Goal: Task Accomplishment & Management: Manage account settings

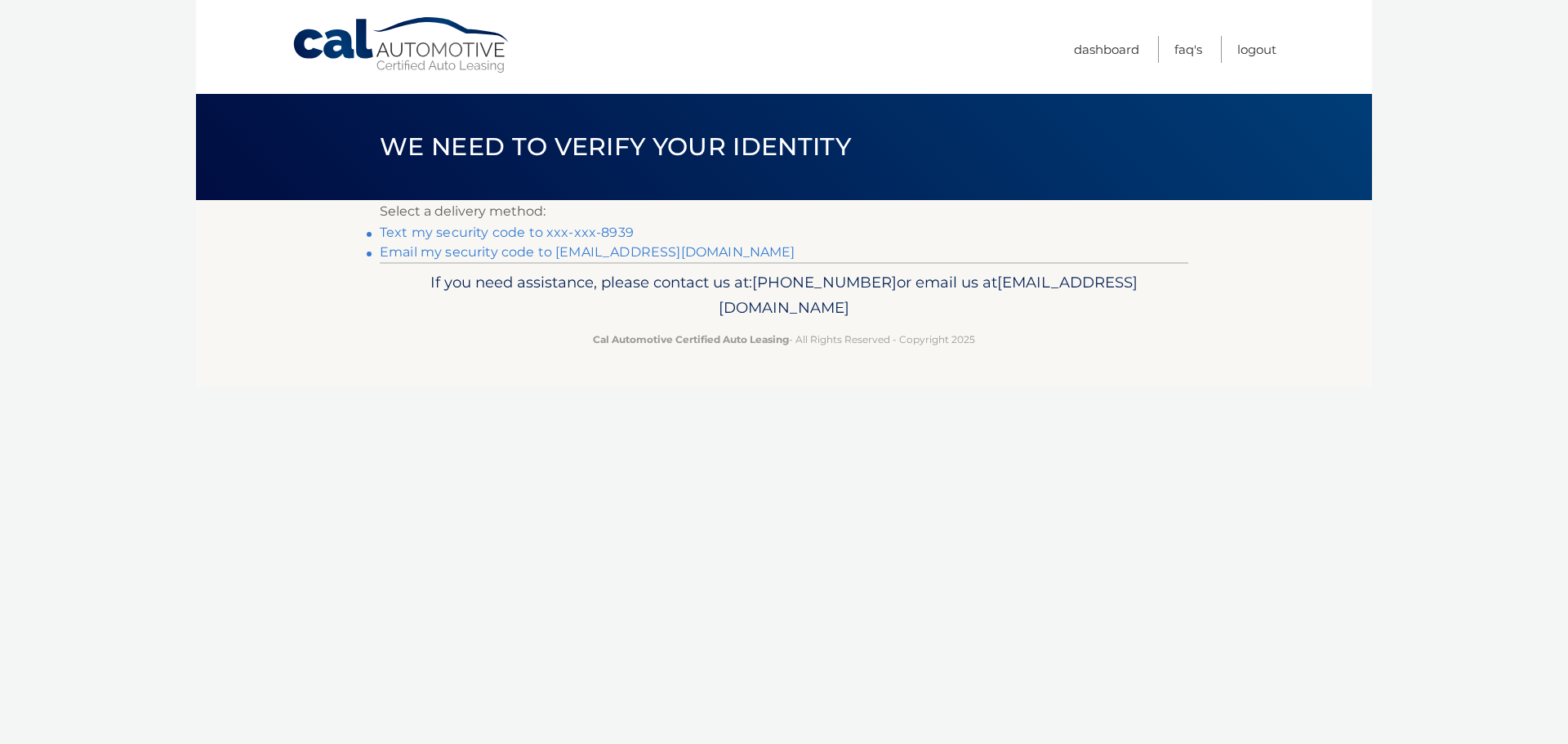
click at [457, 230] on link "Text my security code to xxx-xxx-8939" at bounding box center [507, 232] width 254 height 15
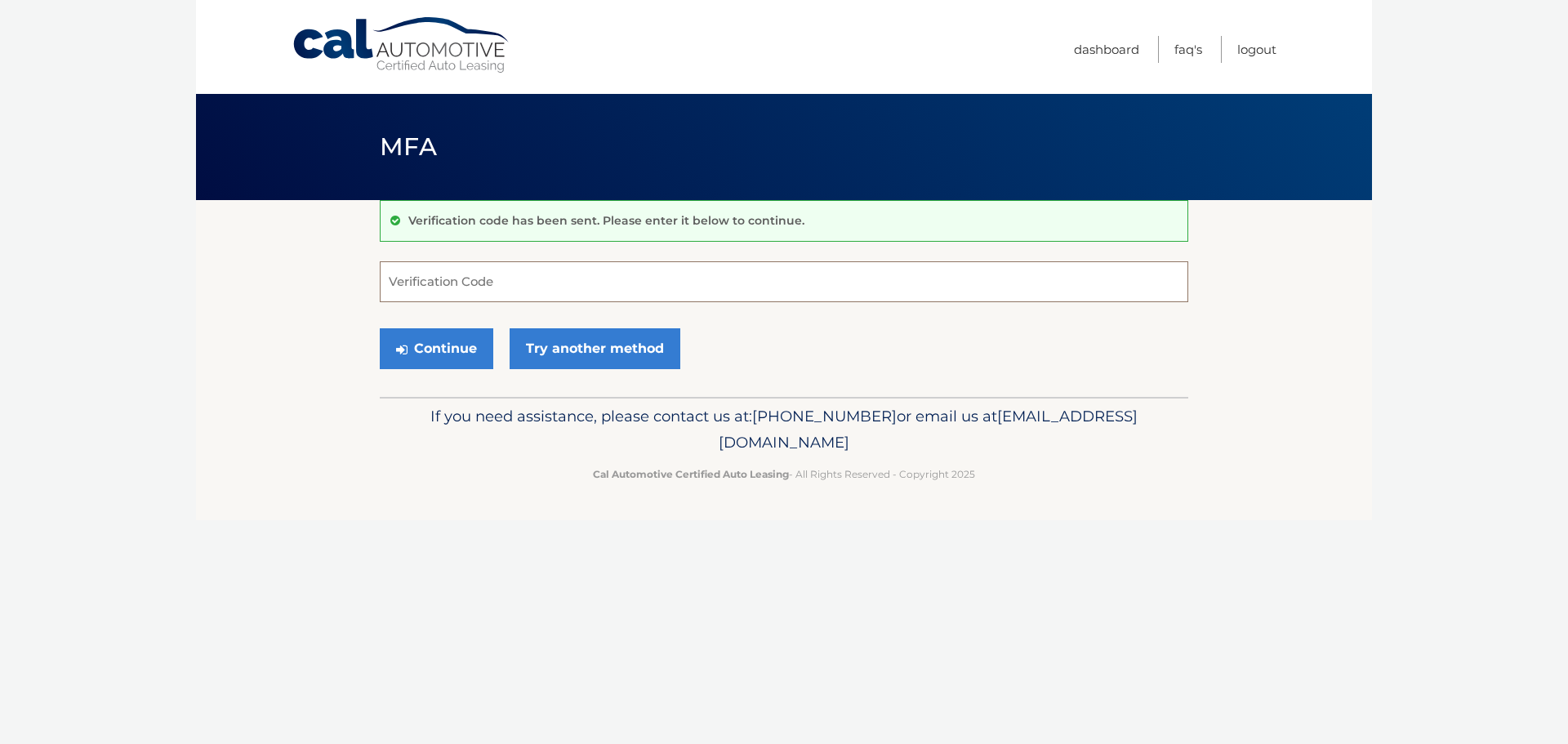
click at [423, 286] on input "Verification Code" at bounding box center [784, 281] width 809 height 41
type input "884862"
click at [423, 347] on button "Continue" at bounding box center [436, 348] width 114 height 41
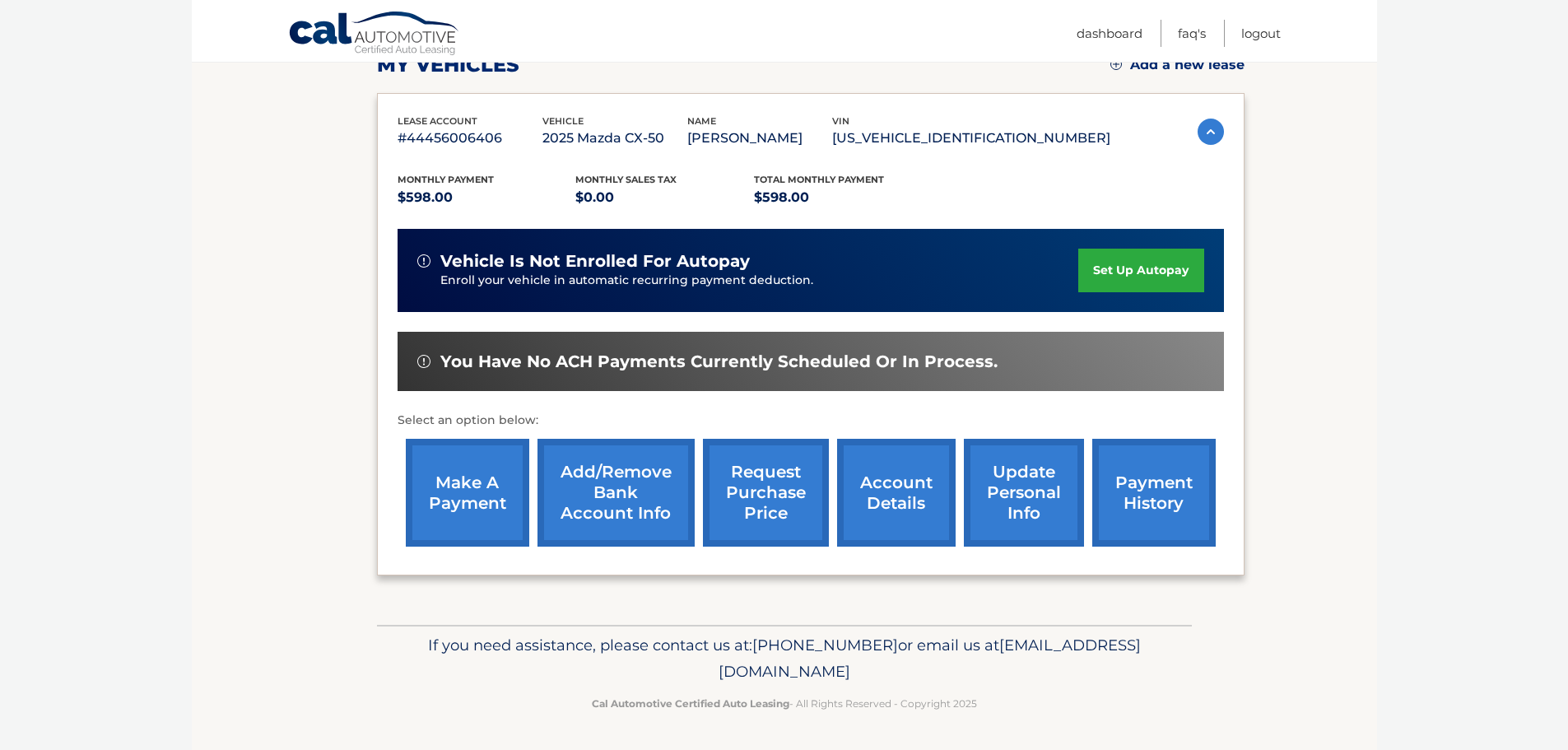
scroll to position [166, 0]
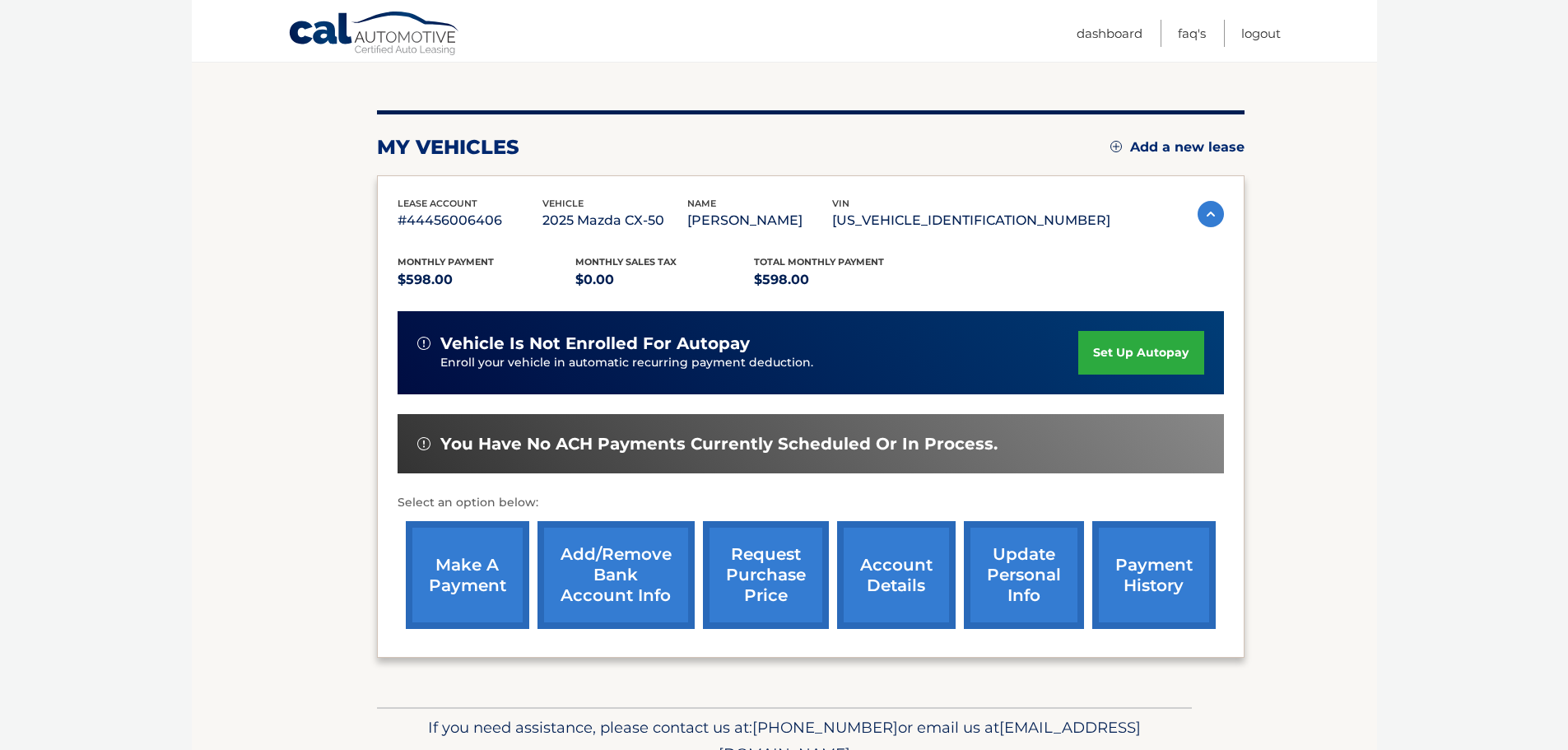
click at [1150, 593] on link "payment history" at bounding box center [1154, 575] width 124 height 108
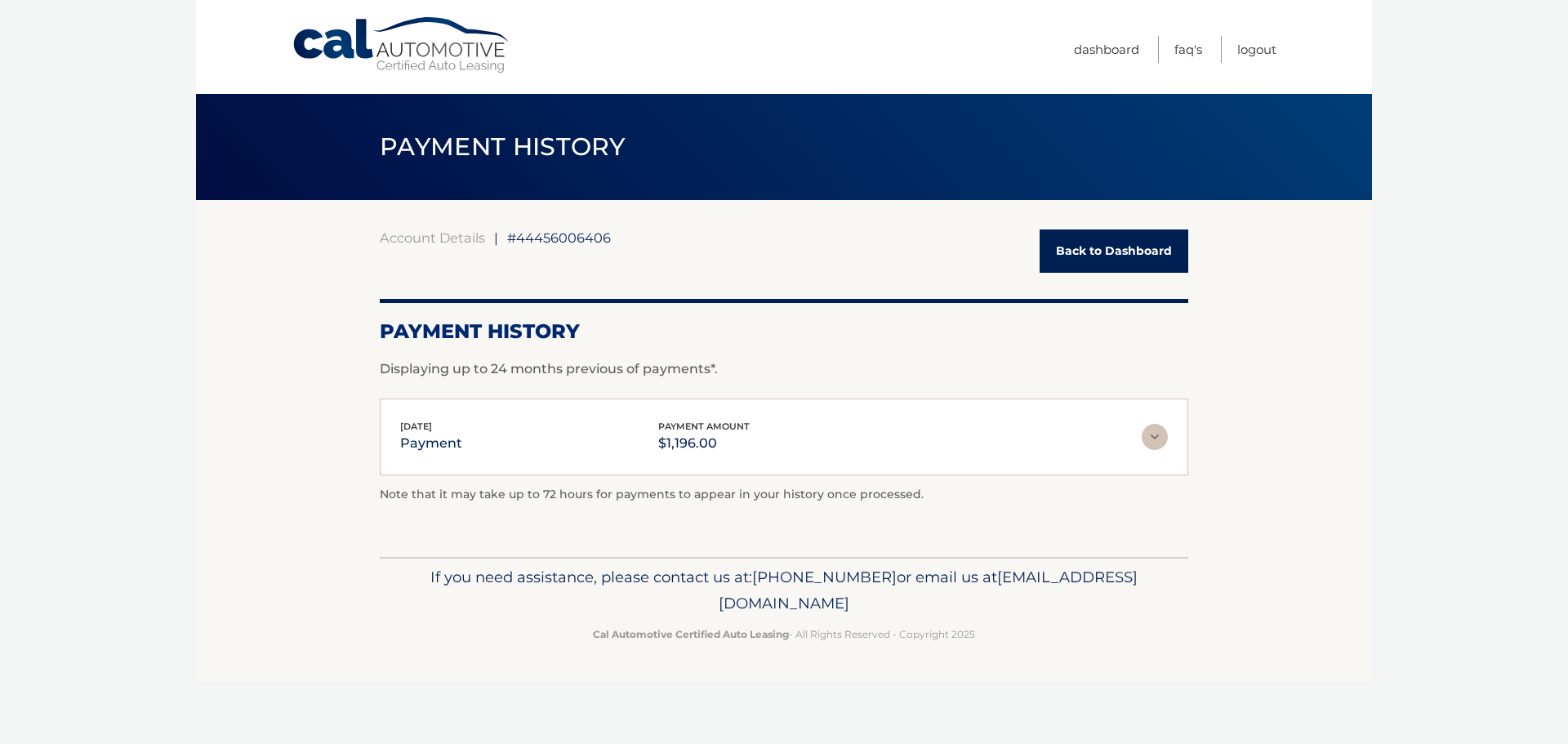
click at [1122, 253] on link "Back to Dashboard" at bounding box center [1114, 251] width 148 height 43
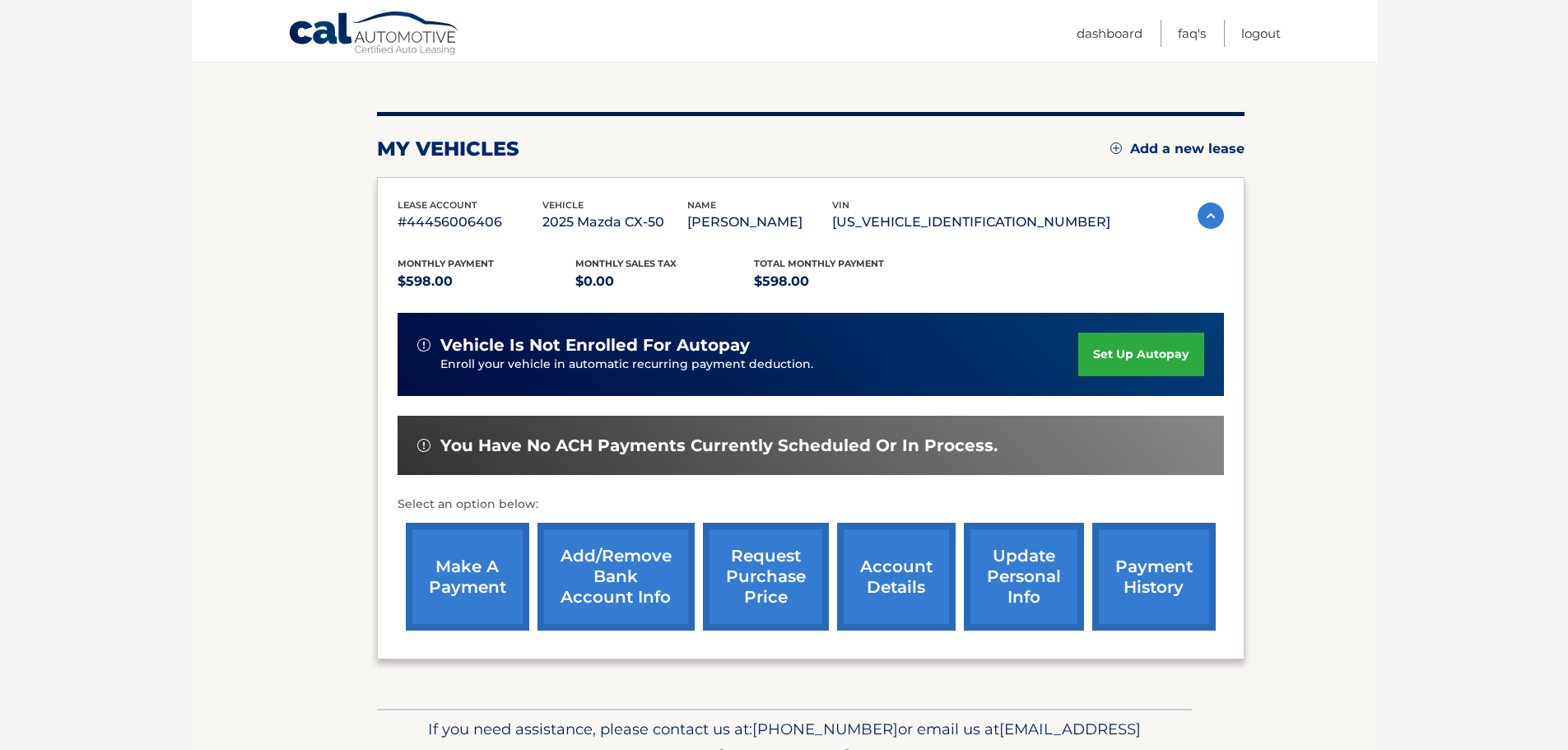
scroll to position [165, 0]
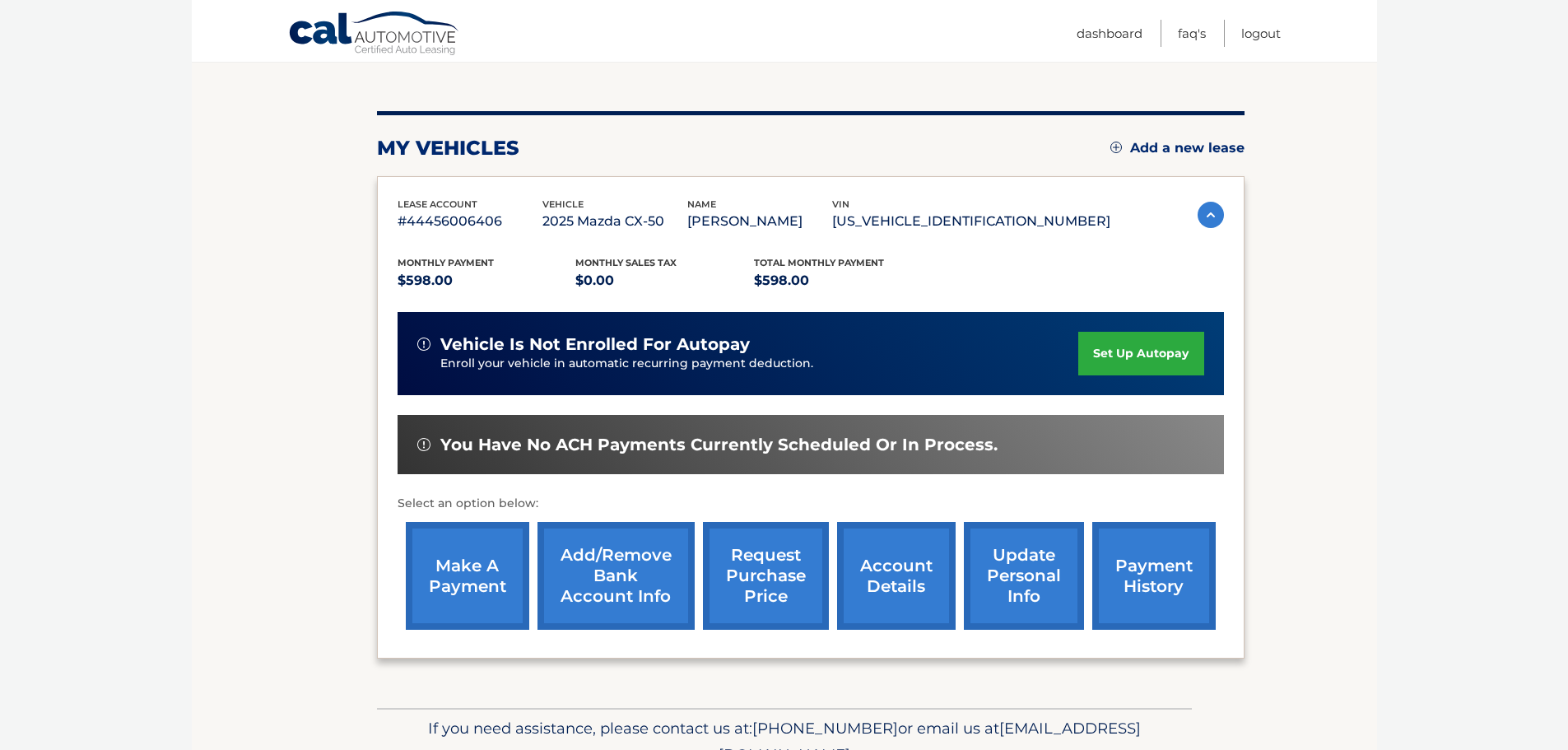
click at [491, 569] on link "make a payment" at bounding box center [467, 576] width 124 height 108
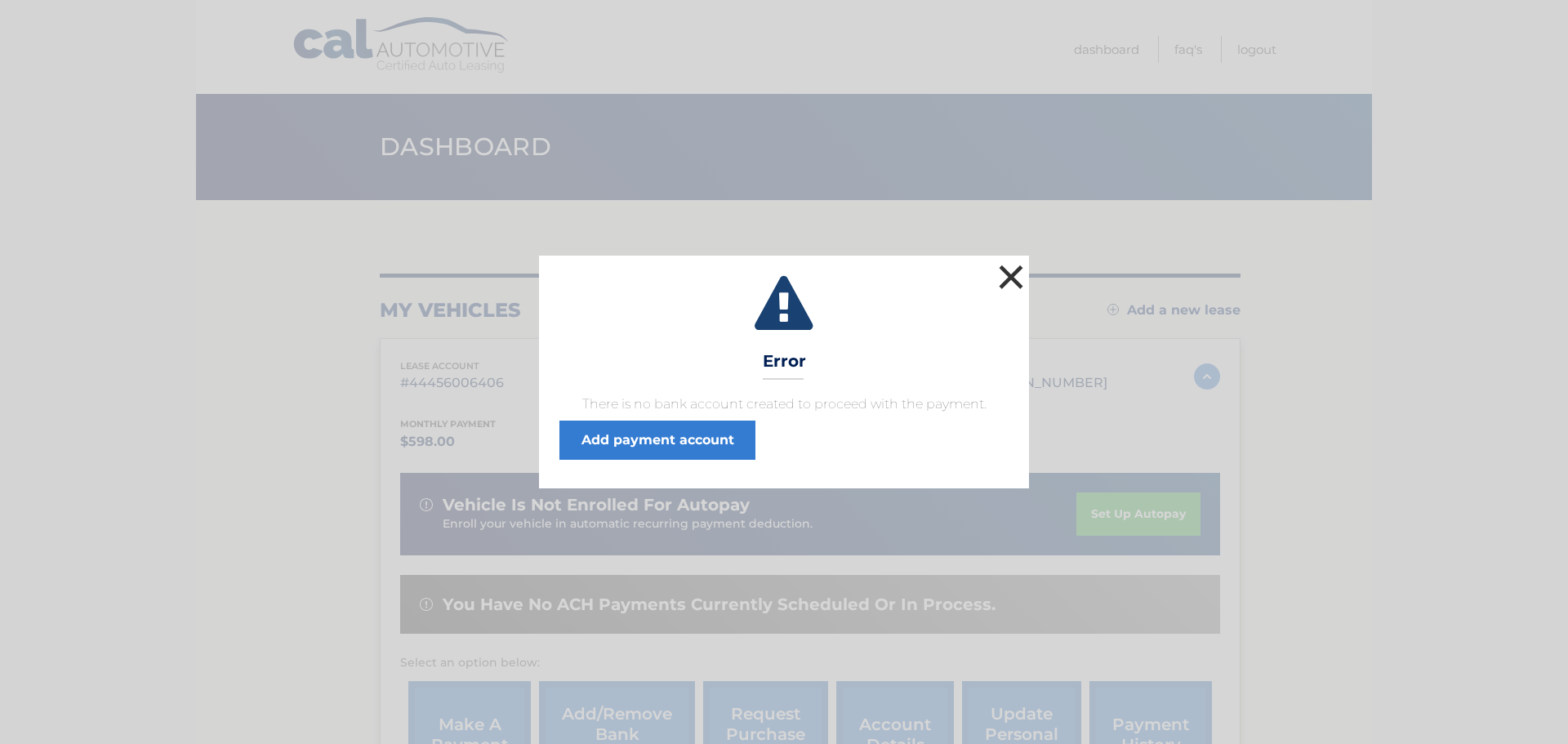
click at [1016, 277] on button "×" at bounding box center [1011, 276] width 33 height 33
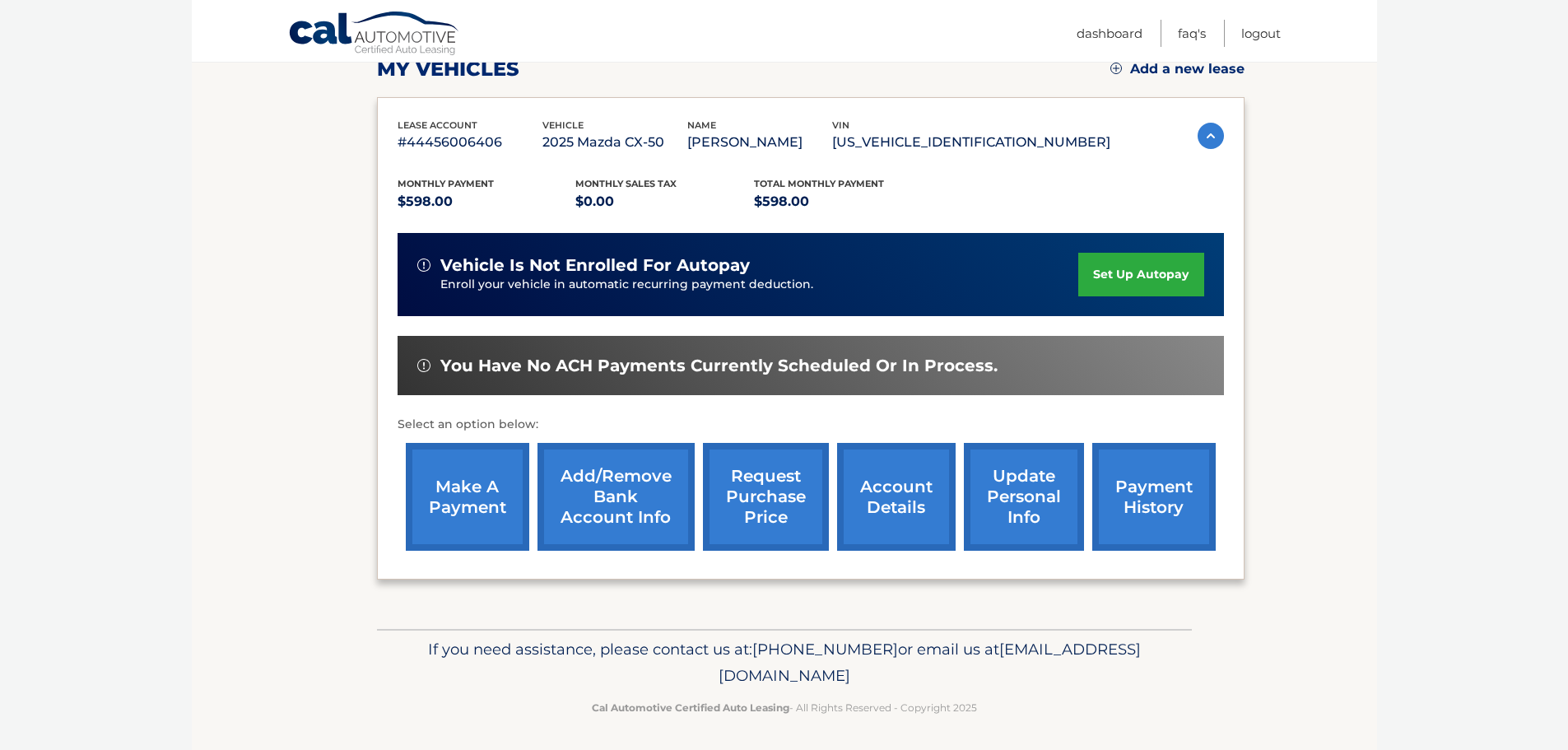
scroll to position [248, 0]
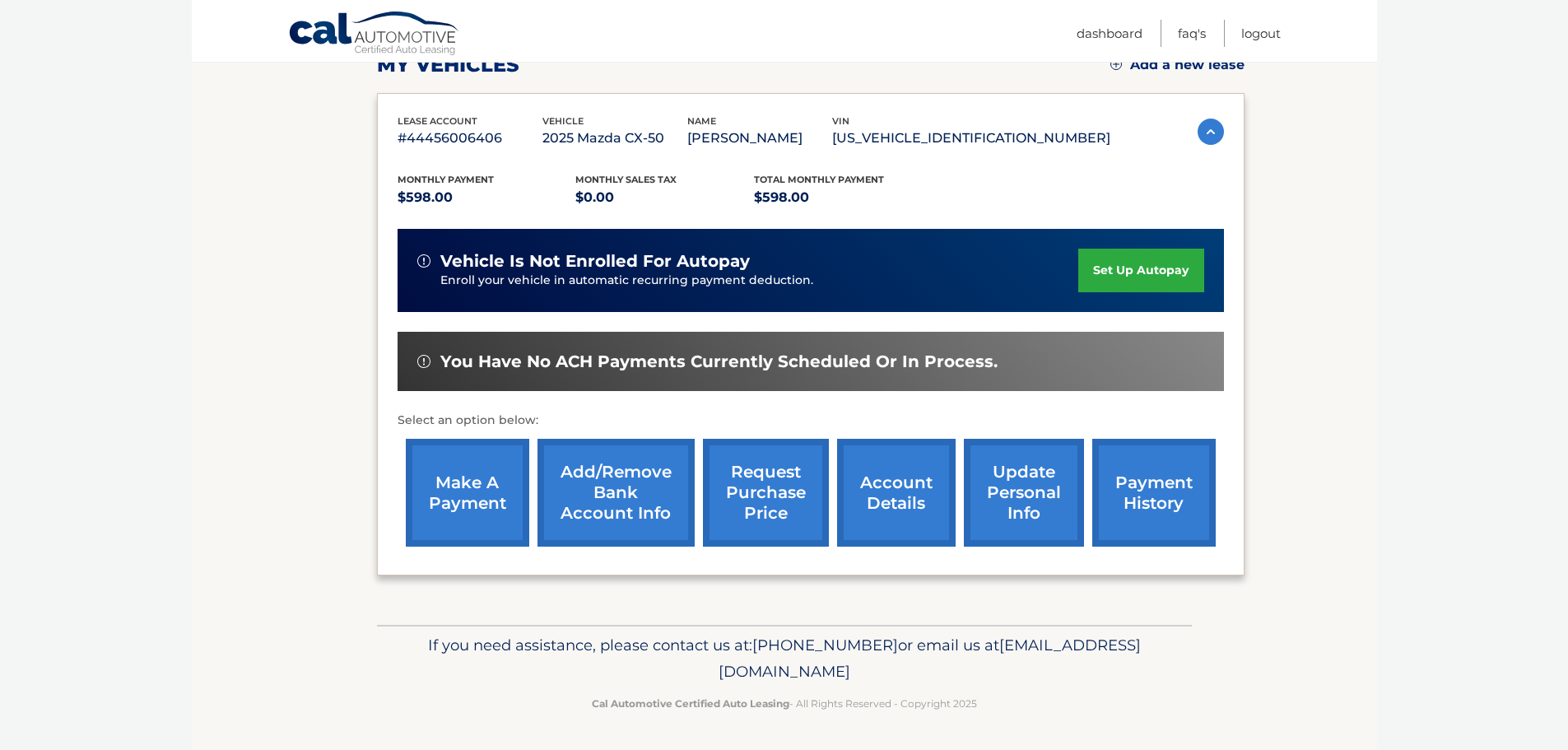
click at [932, 483] on link "account details" at bounding box center [896, 493] width 119 height 108
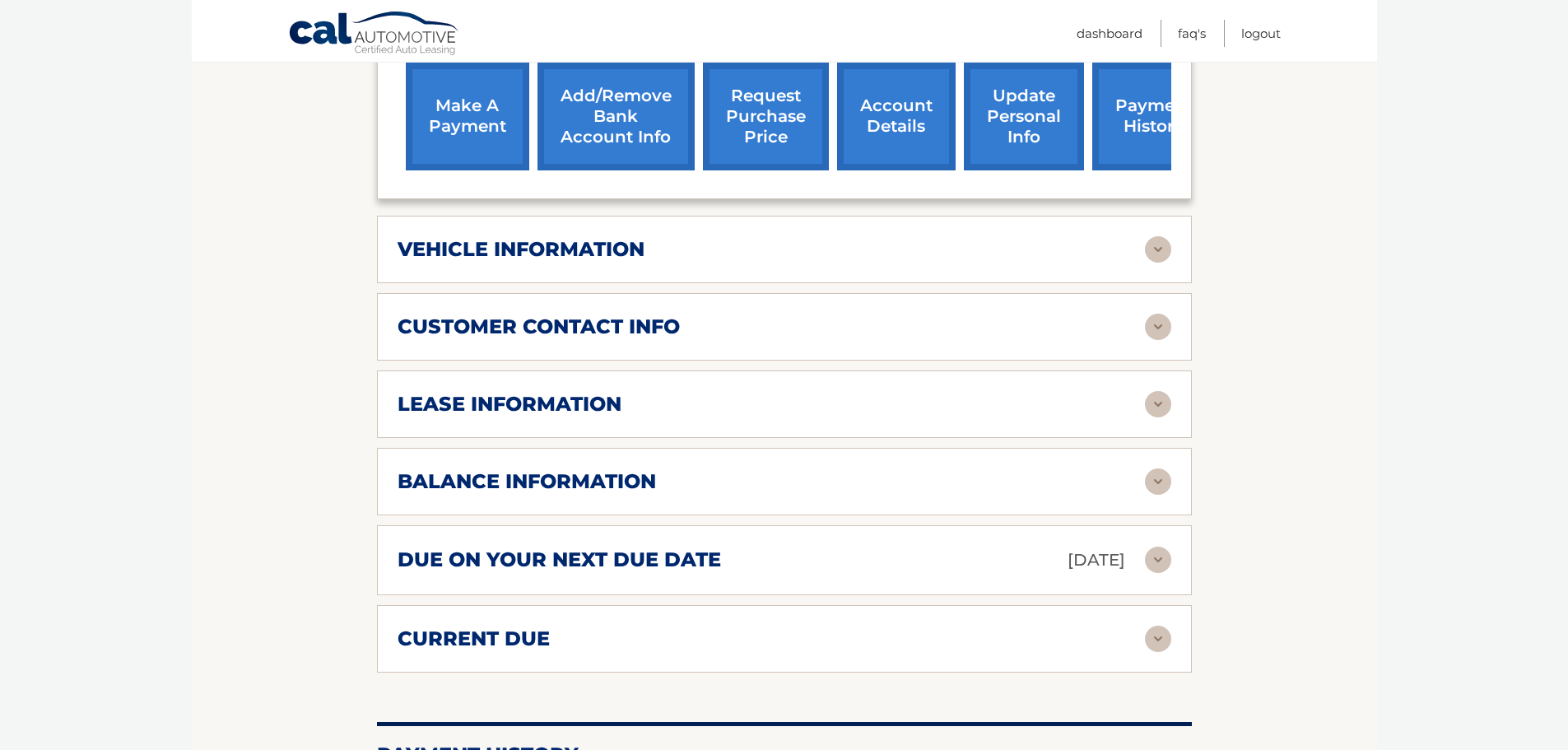
scroll to position [659, 0]
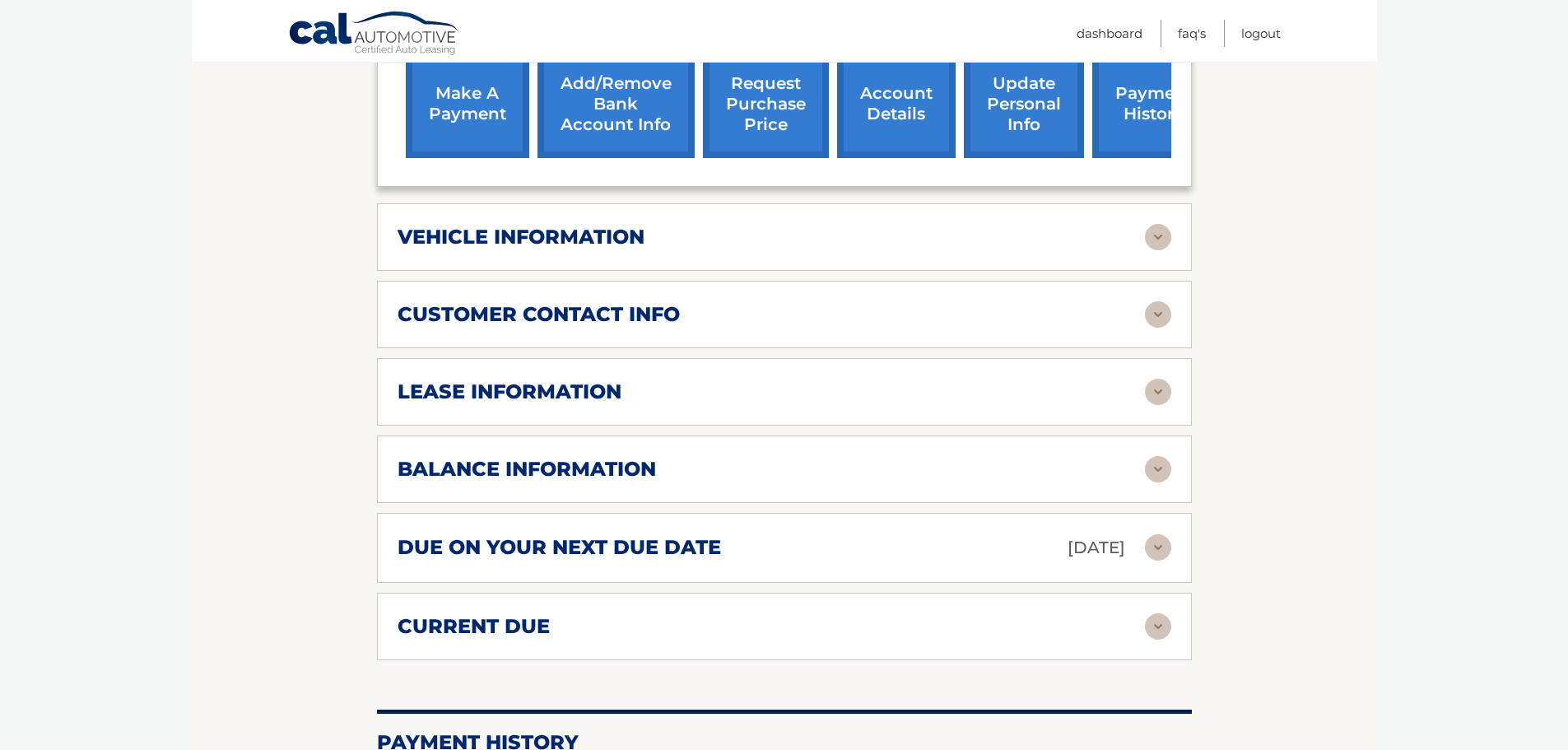
click at [701, 550] on h2 "due on your next due date" at bounding box center [559, 547] width 324 height 25
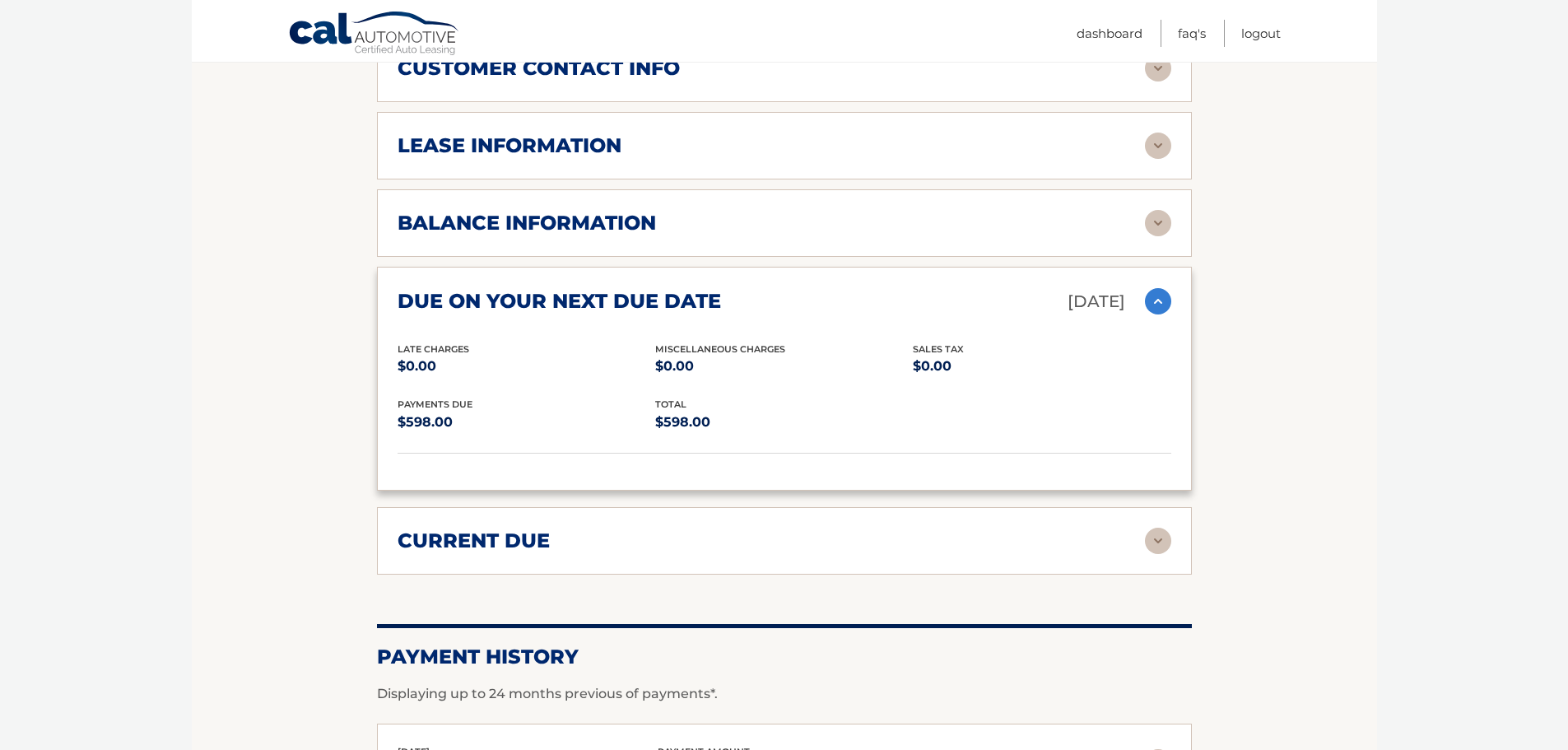
scroll to position [905, 0]
click at [611, 524] on div "current due Late Charges $0.00 Miscelleneous Charges* $0.00 Sales Tax $0.00 pay…" at bounding box center [784, 540] width 815 height 67
click at [535, 535] on h2 "current due" at bounding box center [473, 540] width 152 height 25
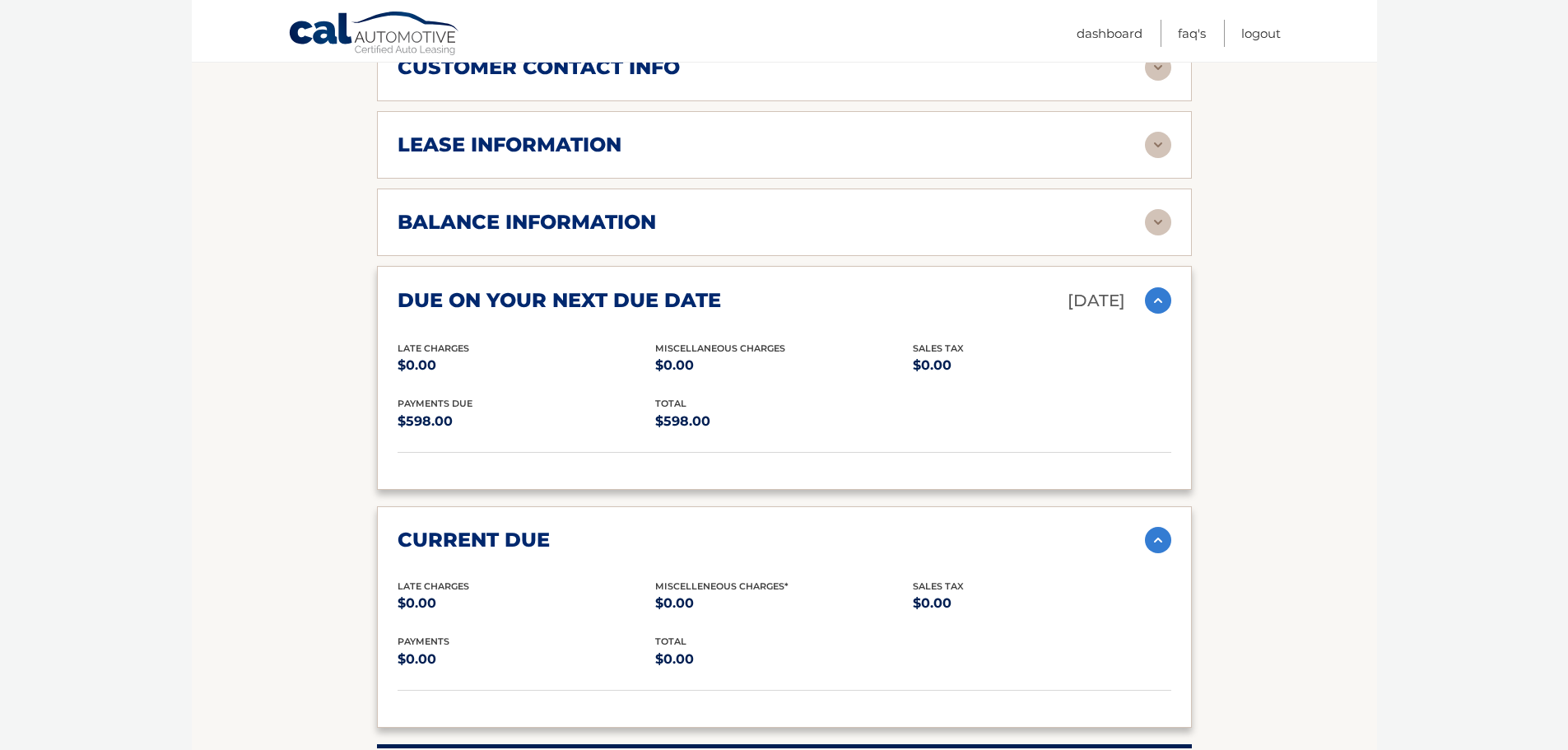
click at [1151, 532] on img at bounding box center [1158, 540] width 26 height 26
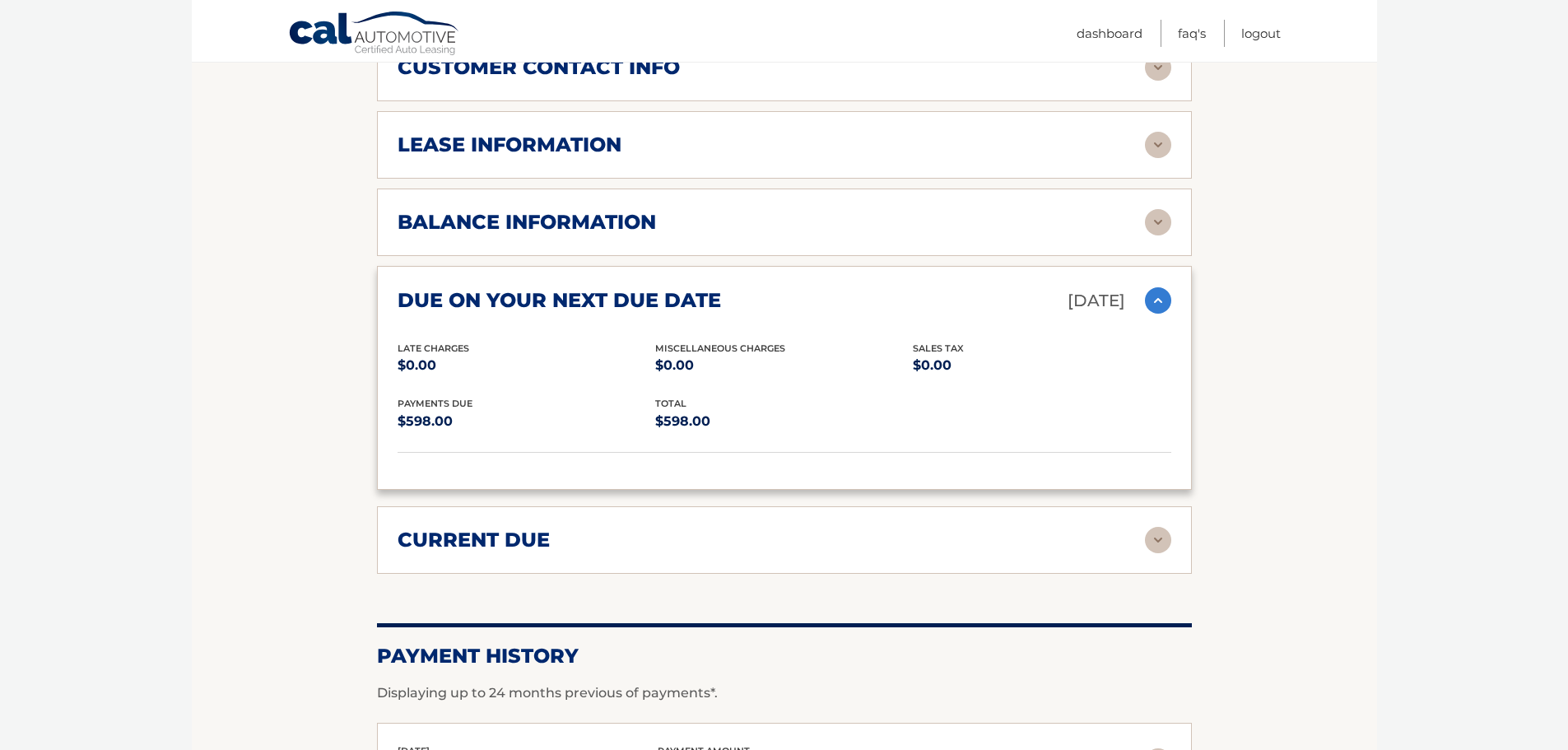
click at [1155, 306] on img at bounding box center [1158, 300] width 26 height 26
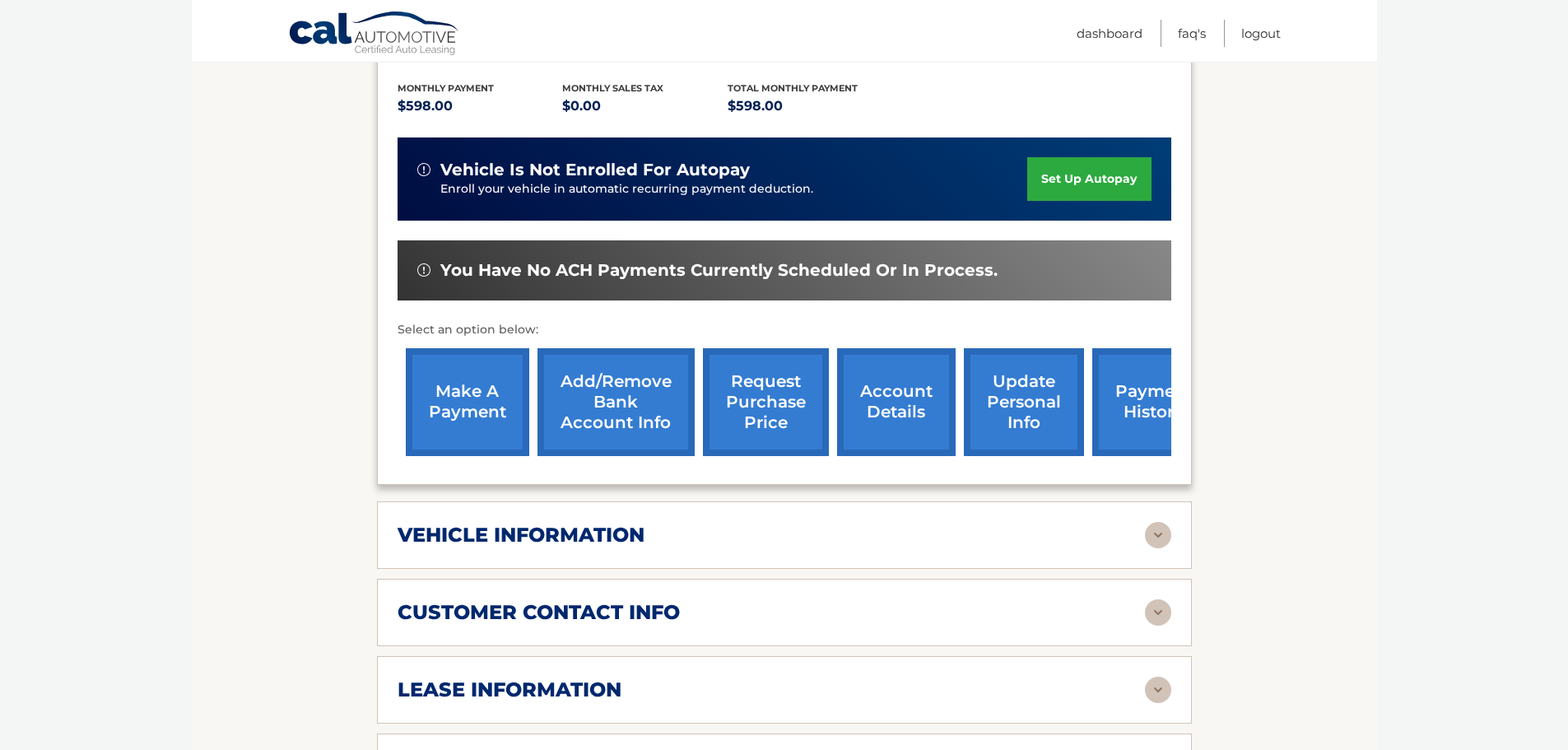
scroll to position [261, 0]
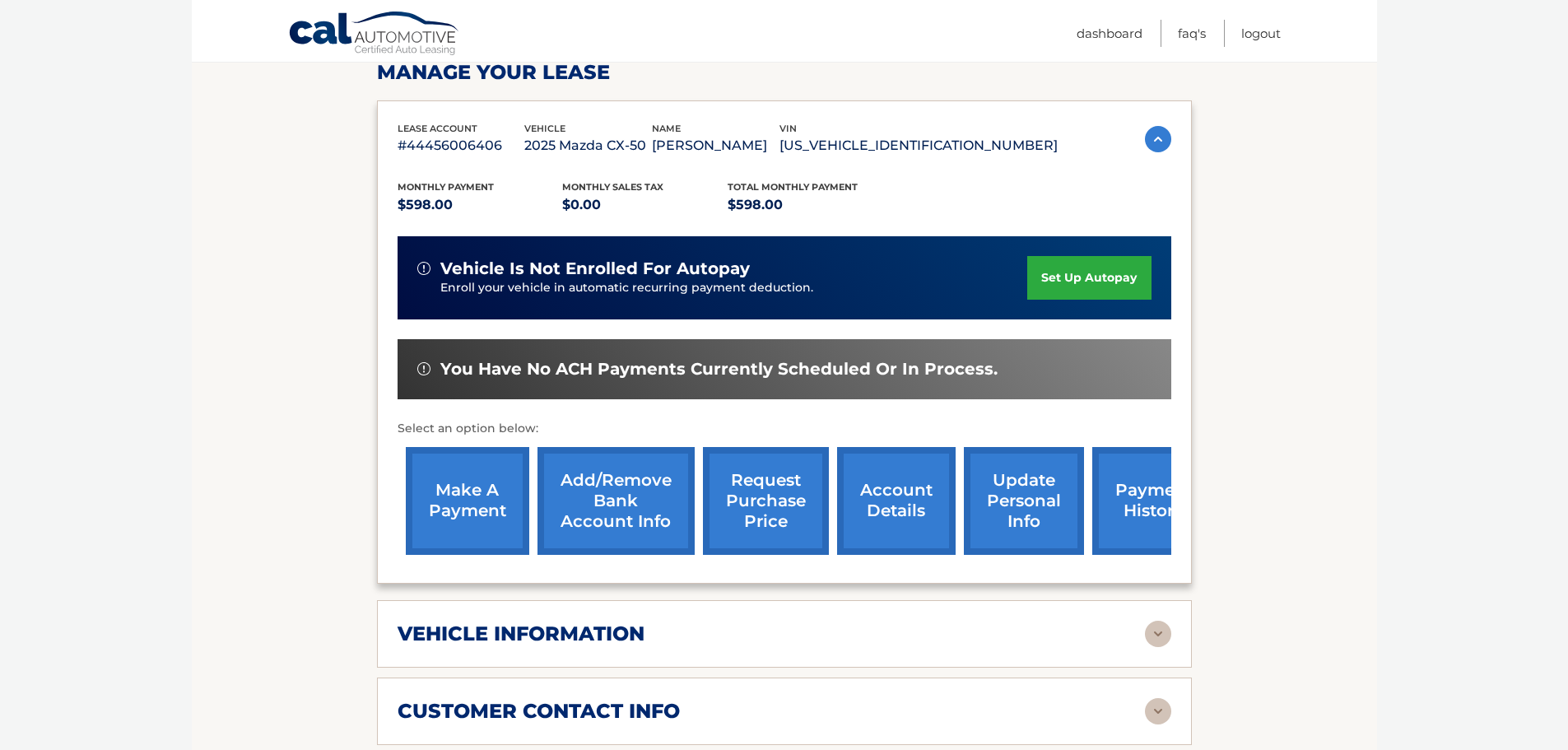
click at [906, 513] on link "account details" at bounding box center [896, 501] width 119 height 108
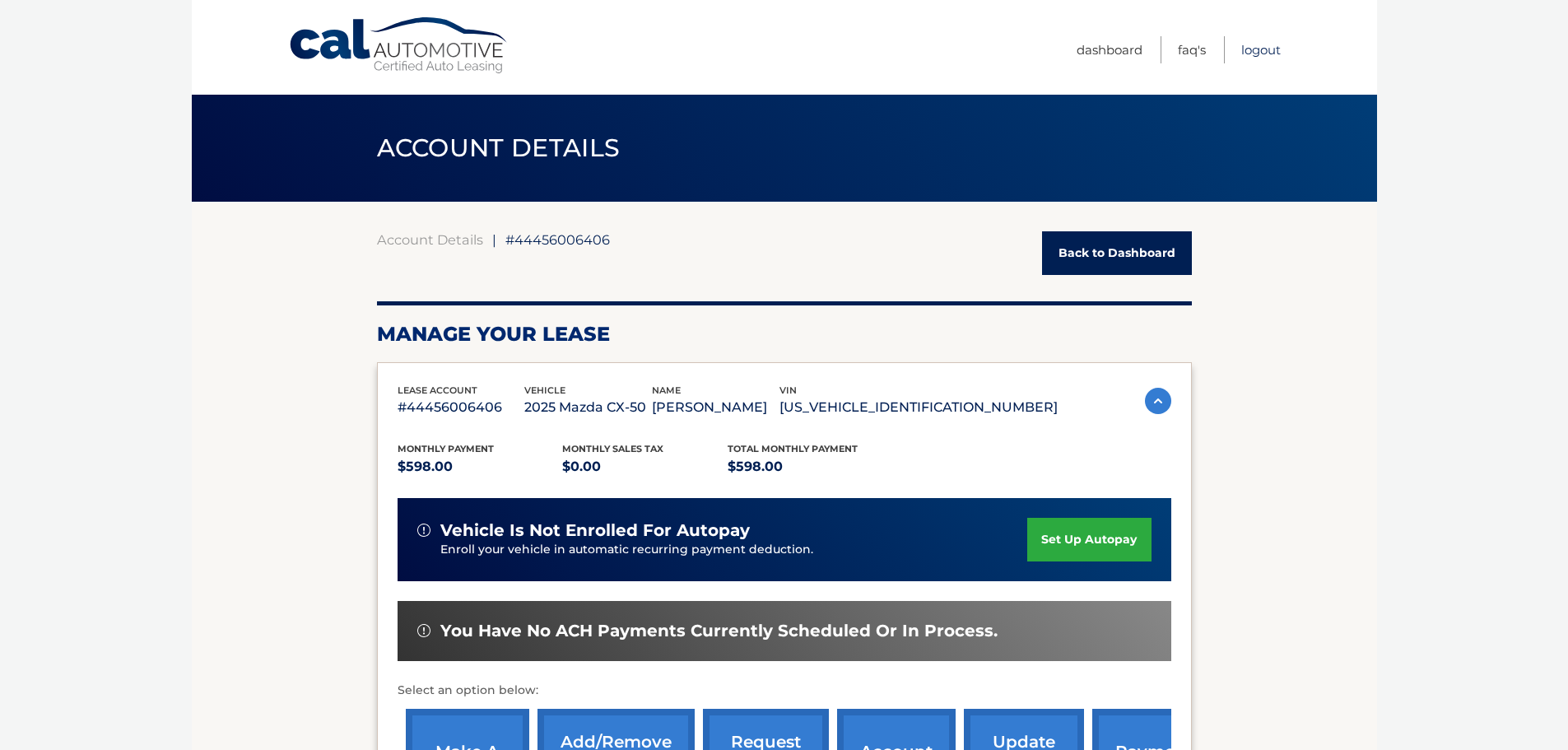
click at [1249, 51] on link "Logout" at bounding box center [1261, 50] width 39 height 27
